Goal: Navigation & Orientation: Find specific page/section

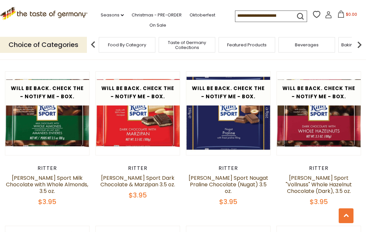
scroll to position [825, 0]
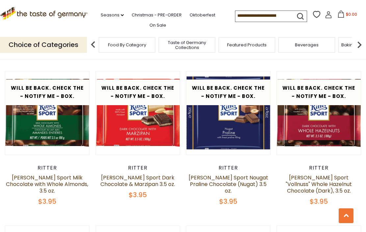
click at [48, 14] on icon ".st0{fill:#EDD300;} .st1{fill:#D33E21;}" at bounding box center [44, 13] width 88 height 13
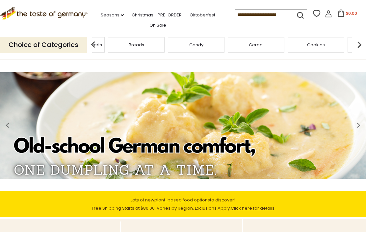
click at [165, 42] on div "Breads" at bounding box center [136, 44] width 57 height 15
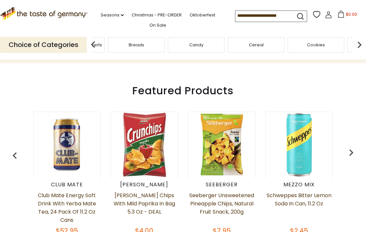
scroll to position [216, 0]
click at [354, 150] on img "button" at bounding box center [351, 152] width 13 height 13
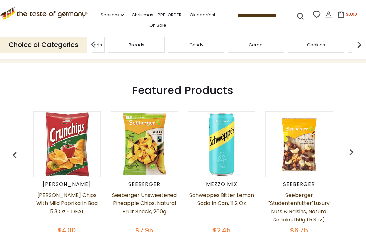
click at [357, 150] on img "button" at bounding box center [351, 152] width 13 height 13
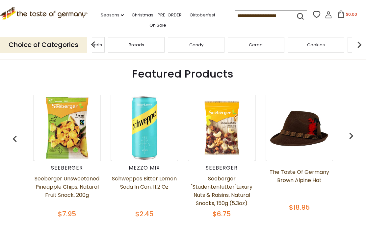
scroll to position [238, 0]
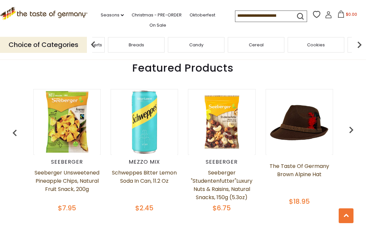
click at [301, 126] on img at bounding box center [299, 122] width 65 height 65
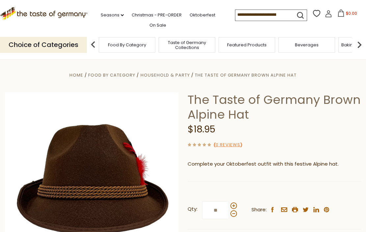
type input "**"
click at [50, 8] on icon ".st0{fill:#EDD300;} .st1{fill:#D33E21;}" at bounding box center [44, 13] width 88 height 13
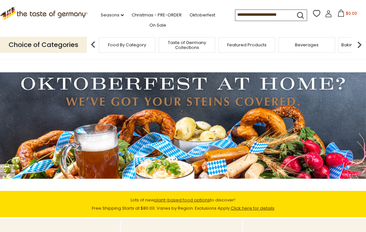
click at [74, 40] on p "Choice of Categories" at bounding box center [43, 45] width 87 height 16
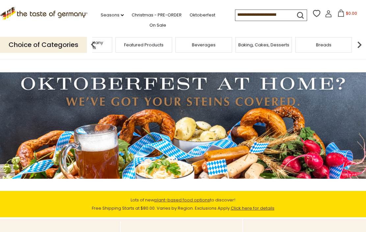
click at [110, 43] on span "Taste of Germany Collections" at bounding box center [84, 45] width 53 height 10
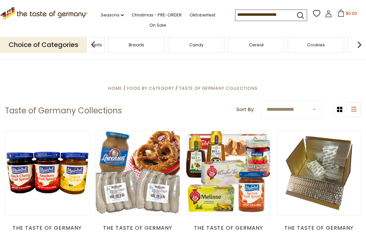
click at [165, 44] on div "Breads" at bounding box center [136, 44] width 57 height 15
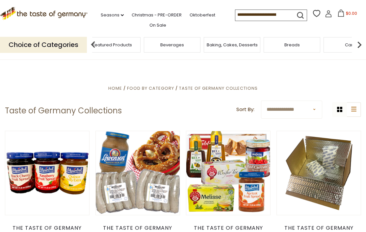
click at [207, 42] on span "Baking, Cakes, Desserts" at bounding box center [232, 44] width 51 height 5
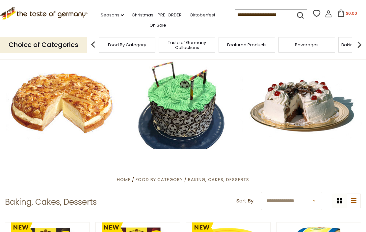
click at [60, 38] on p "Choice of Categories" at bounding box center [43, 45] width 87 height 16
click at [98, 41] on img at bounding box center [93, 44] width 13 height 13
click at [96, 45] on img at bounding box center [93, 44] width 13 height 13
click at [100, 41] on div "Food By Category" at bounding box center [127, 44] width 57 height 15
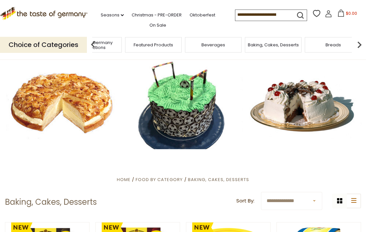
click at [115, 14] on link "Seasons dropdown_arrow" at bounding box center [112, 15] width 23 height 7
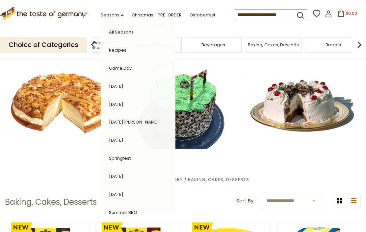
click at [120, 101] on link "[DATE]" at bounding box center [116, 104] width 14 height 6
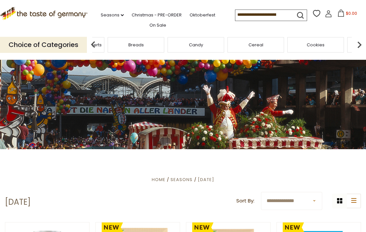
click at [144, 43] on span "Breads" at bounding box center [135, 44] width 15 height 5
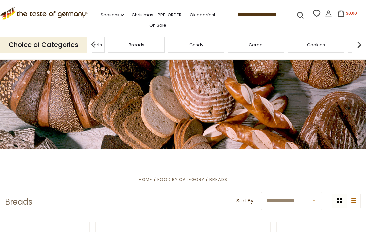
click at [105, 40] on div "Baking, Cakes, Desserts" at bounding box center [76, 44] width 57 height 15
click at [357, 41] on img at bounding box center [359, 44] width 13 height 13
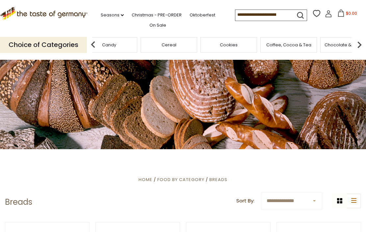
click at [358, 40] on img at bounding box center [359, 44] width 13 height 13
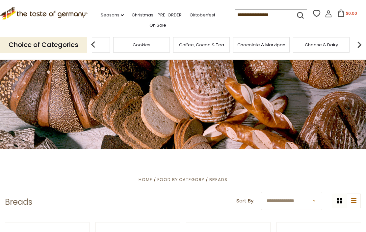
click at [360, 46] on img at bounding box center [359, 44] width 13 height 13
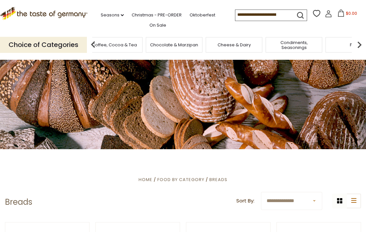
click at [116, 12] on link "Seasons dropdown_arrow" at bounding box center [112, 15] width 23 height 7
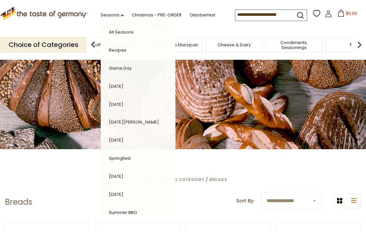
click at [72, 41] on p "Choice of Categories" at bounding box center [43, 45] width 87 height 16
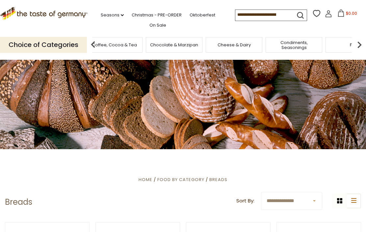
click at [58, 43] on p "Choice of Categories" at bounding box center [43, 45] width 87 height 16
click at [150, 42] on span "Chocolate & Marzipan" at bounding box center [174, 44] width 48 height 5
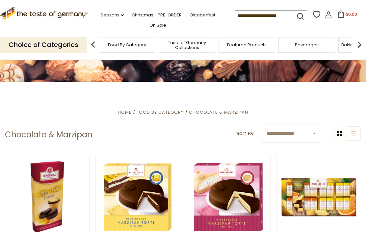
scroll to position [63, 0]
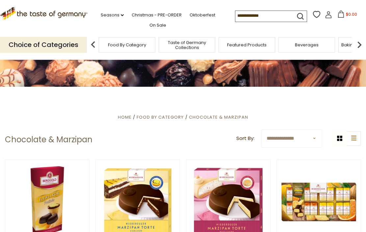
click at [72, 8] on icon ".st0{fill:#EDD300;} .st1{fill:#D33E21;}" at bounding box center [44, 13] width 88 height 13
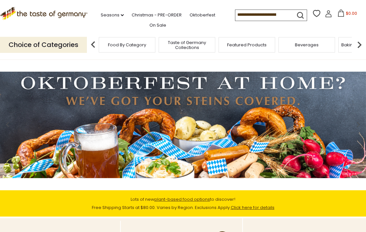
scroll to position [14, 0]
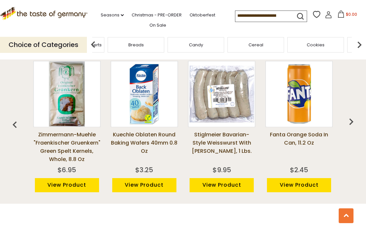
scroll to position [473, 0]
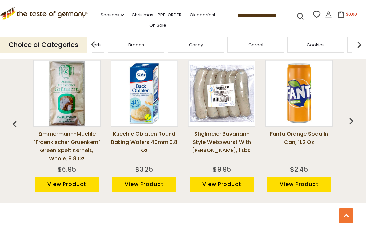
click at [350, 119] on img "button" at bounding box center [351, 121] width 13 height 13
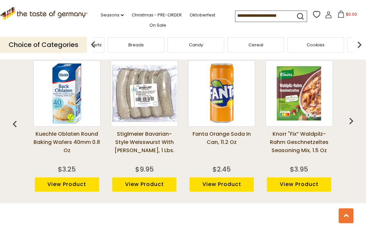
click at [351, 117] on img "button" at bounding box center [351, 121] width 13 height 13
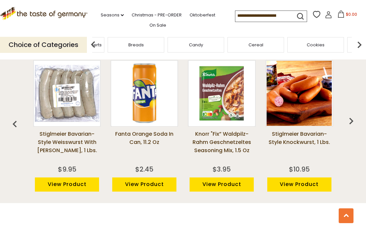
click at [353, 121] on img "button" at bounding box center [351, 121] width 13 height 13
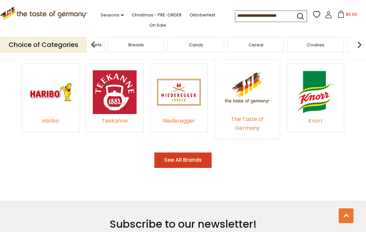
scroll to position [950, 0]
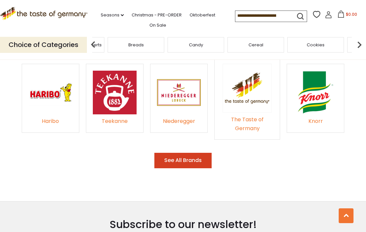
click at [205, 153] on button "See All Brands" at bounding box center [182, 160] width 57 height 15
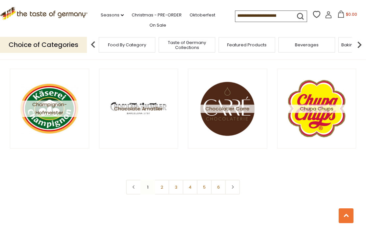
scroll to position [1065, 0]
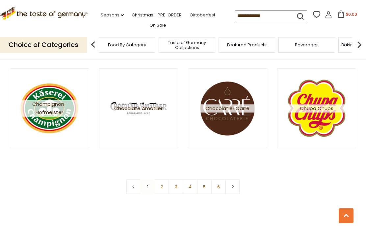
click at [163, 185] on link "2" at bounding box center [161, 187] width 15 height 15
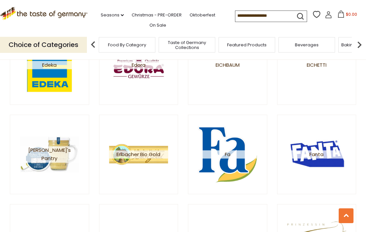
scroll to position [571, 0]
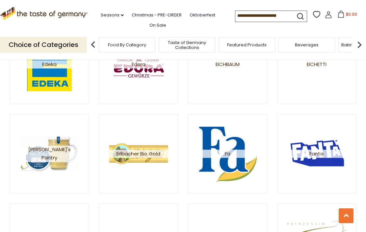
click at [325, 149] on img at bounding box center [316, 154] width 59 height 59
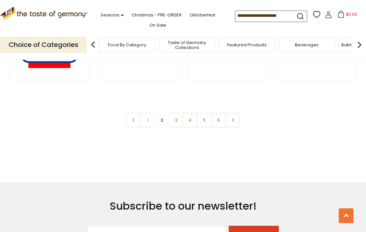
scroll to position [1130, 0]
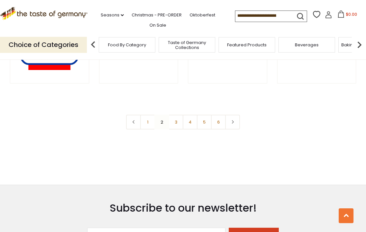
click at [176, 122] on link "3" at bounding box center [176, 122] width 15 height 15
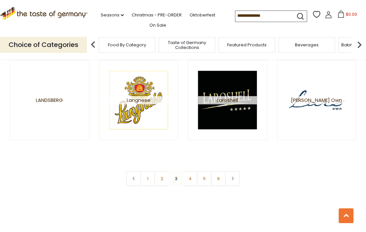
scroll to position [1071, 0]
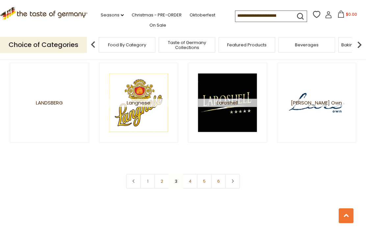
click at [193, 180] on link "4" at bounding box center [190, 181] width 15 height 15
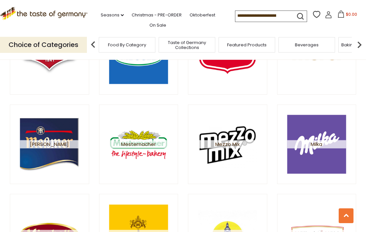
scroll to position [576, 0]
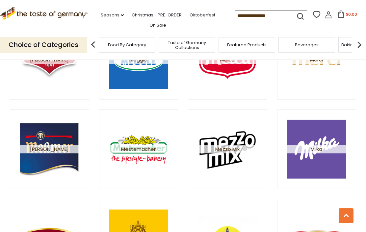
click at [232, 145] on img at bounding box center [227, 149] width 59 height 59
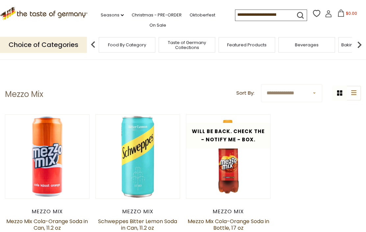
click at [227, 44] on span "Featured Products" at bounding box center [247, 44] width 40 height 5
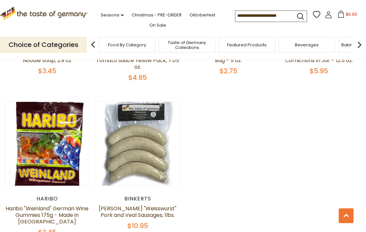
scroll to position [541, 0]
